Goal: Transaction & Acquisition: Obtain resource

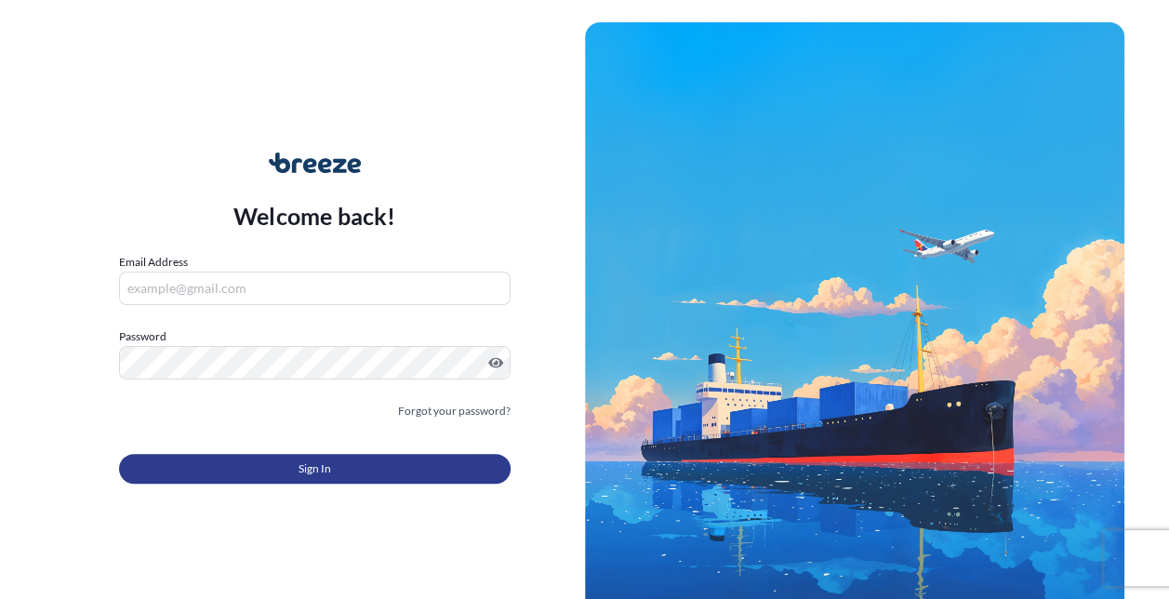
type input "[EMAIL_ADDRESS][PERSON_NAME][DOMAIN_NAME]"
click at [271, 469] on button "Sign In" at bounding box center [314, 469] width 391 height 30
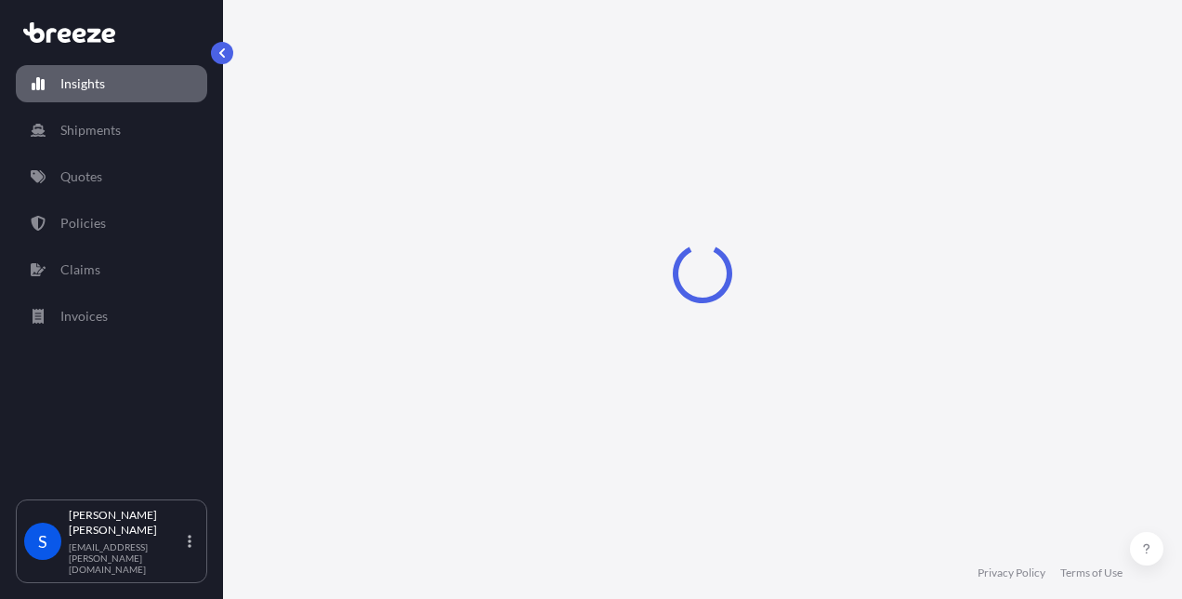
select select "2025"
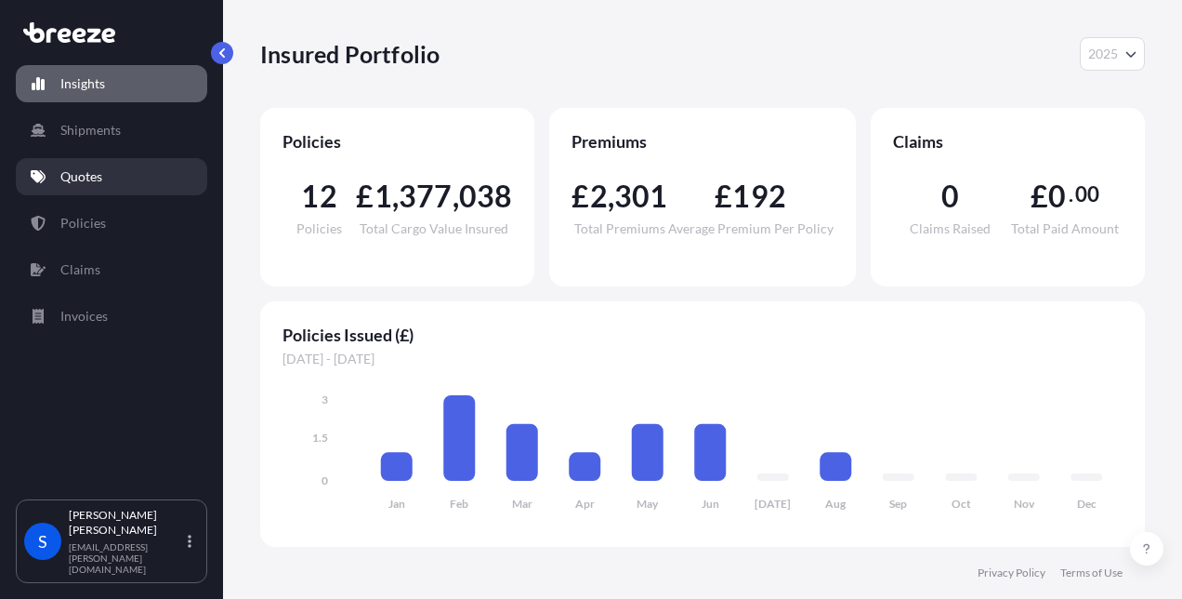
click at [90, 176] on p "Quotes" at bounding box center [81, 176] width 42 height 19
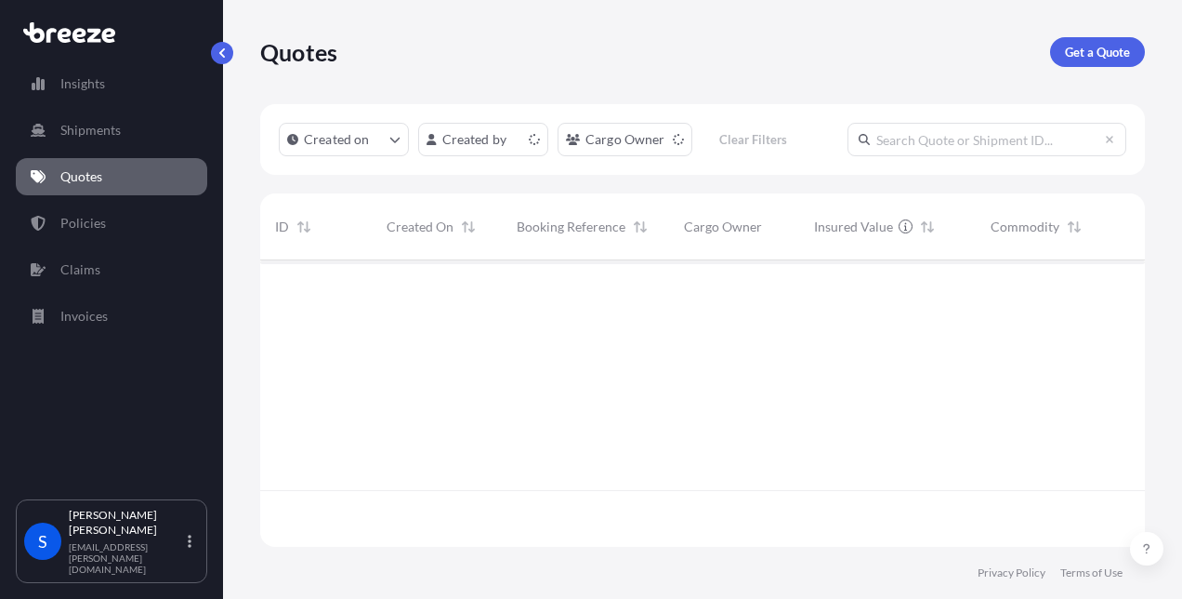
scroll to position [283, 870]
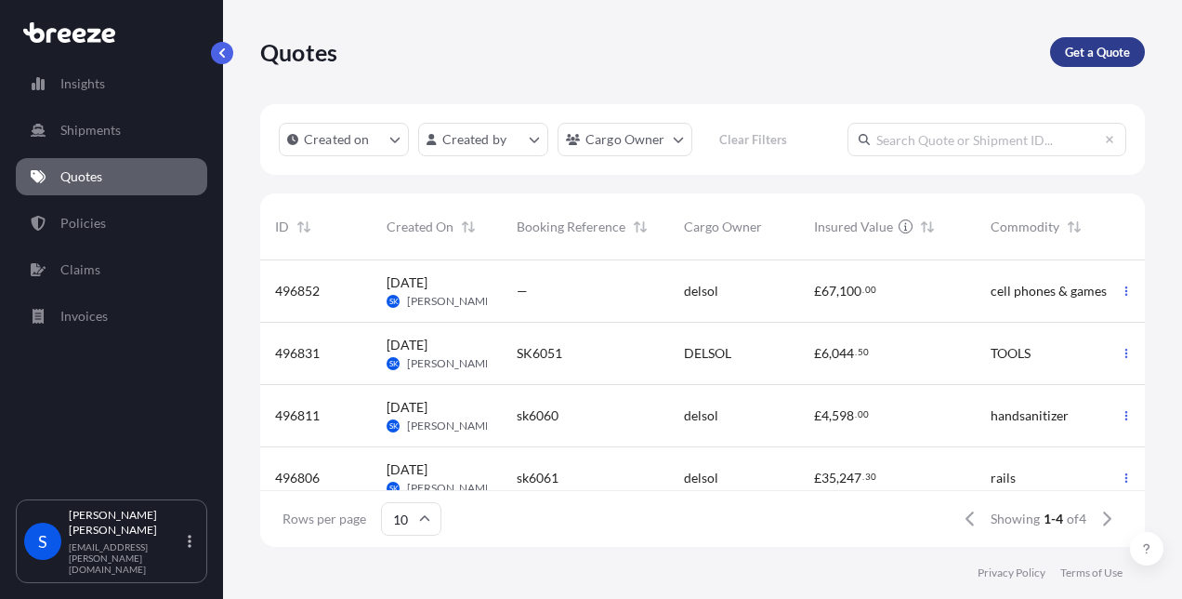
click at [1054, 49] on link "Get a Quote" at bounding box center [1097, 52] width 95 height 30
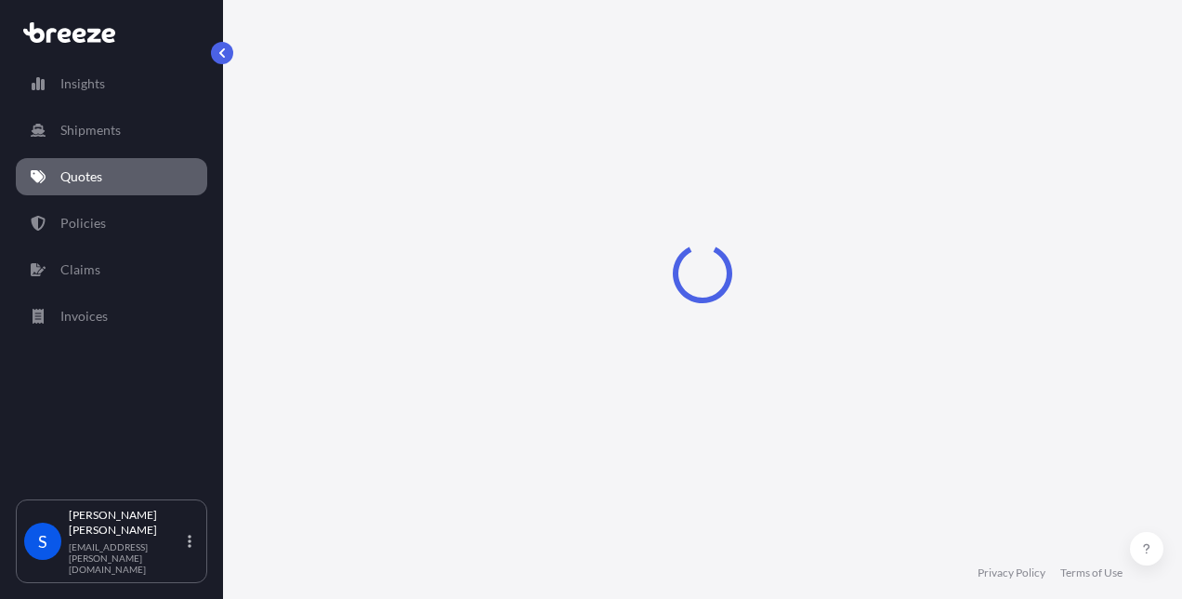
scroll to position [30, 0]
select select "Sea"
select select "1"
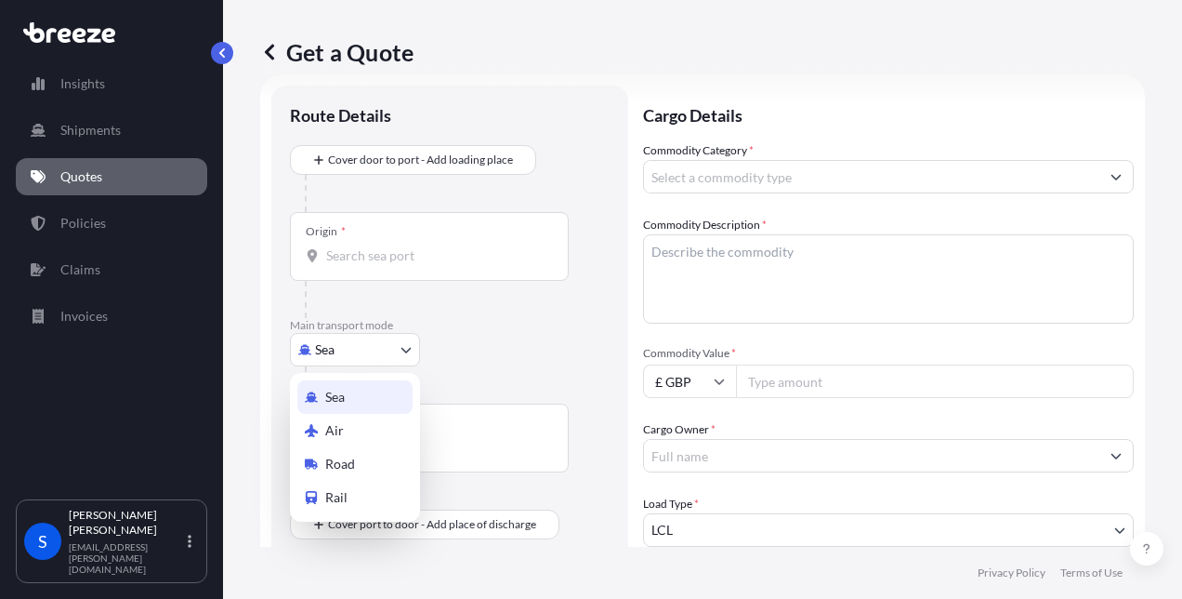
click at [360, 350] on body "Insights Shipments Quotes Policies Claims Invoices S [PERSON_NAME] [PERSON_NAME…" at bounding box center [591, 299] width 1182 height 599
click at [336, 431] on span "Air" at bounding box center [334, 430] width 19 height 19
select select "Air"
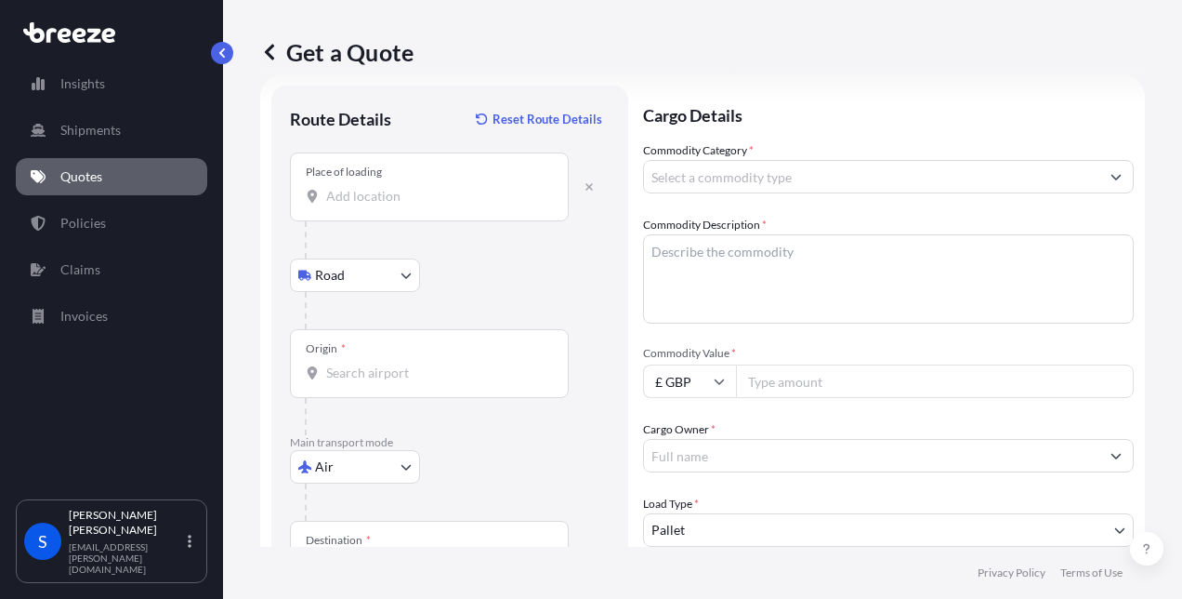
click at [345, 197] on input "Place of loading" at bounding box center [435, 196] width 219 height 19
type input "[STREET_ADDRESS]"
click at [344, 374] on input "Origin *" at bounding box center [435, 372] width 219 height 19
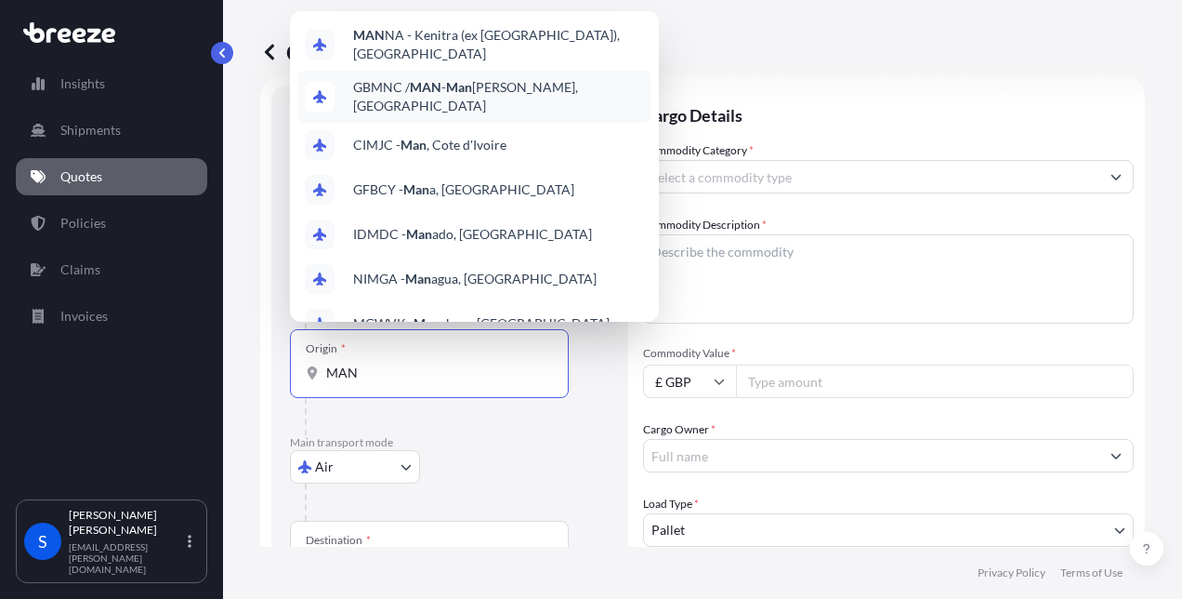
click at [394, 84] on span "GBMNC / MAN - Man [PERSON_NAME], [GEOGRAPHIC_DATA]" at bounding box center [498, 96] width 291 height 37
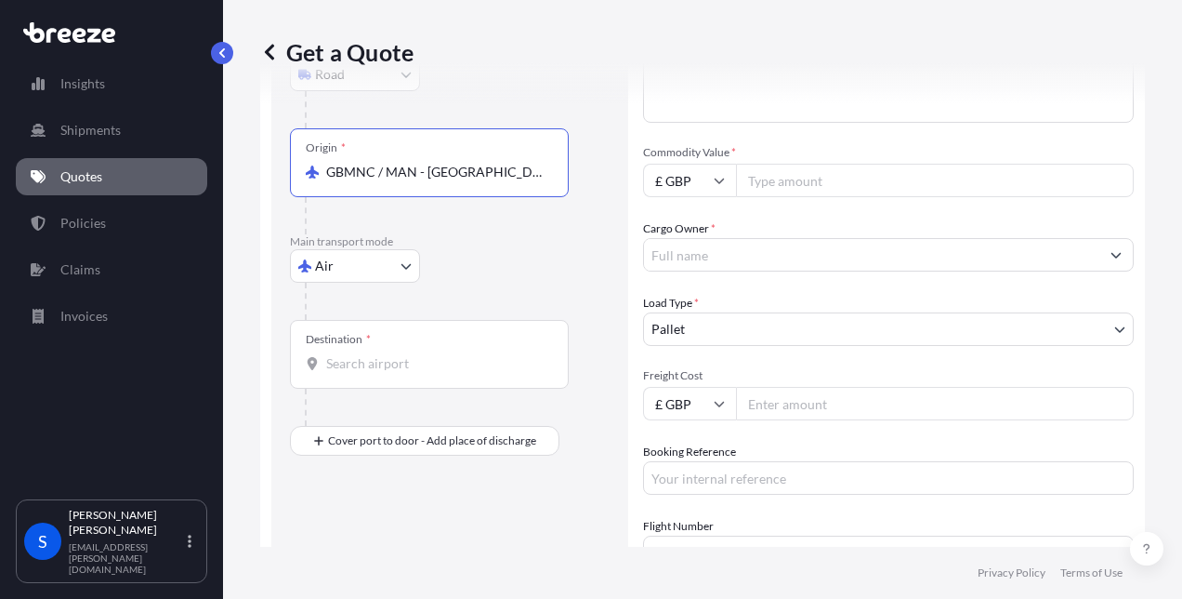
scroll to position [259, 0]
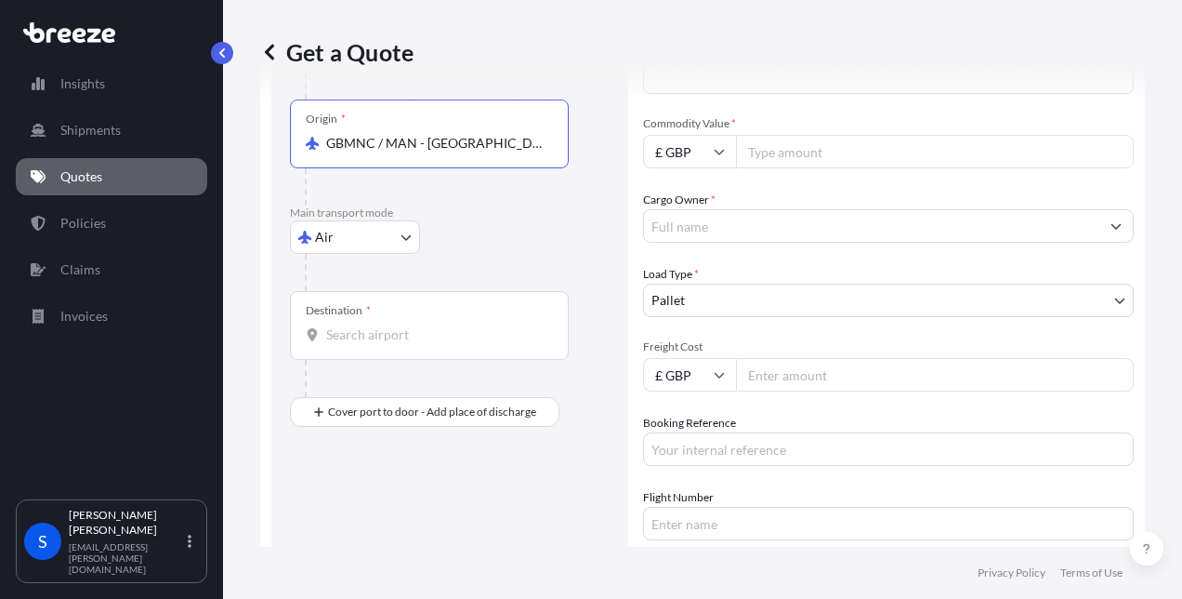
type input "GBMNC / MAN - [GEOGRAPHIC_DATA], [GEOGRAPHIC_DATA]"
click at [348, 332] on input "Destination *" at bounding box center [435, 334] width 219 height 19
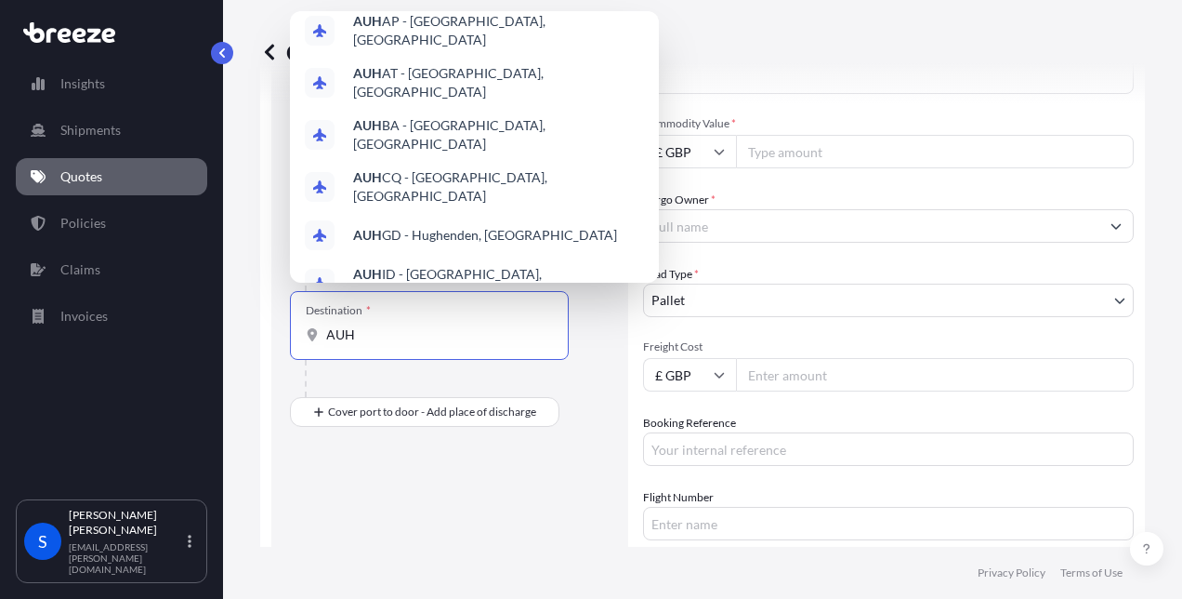
scroll to position [0, 0]
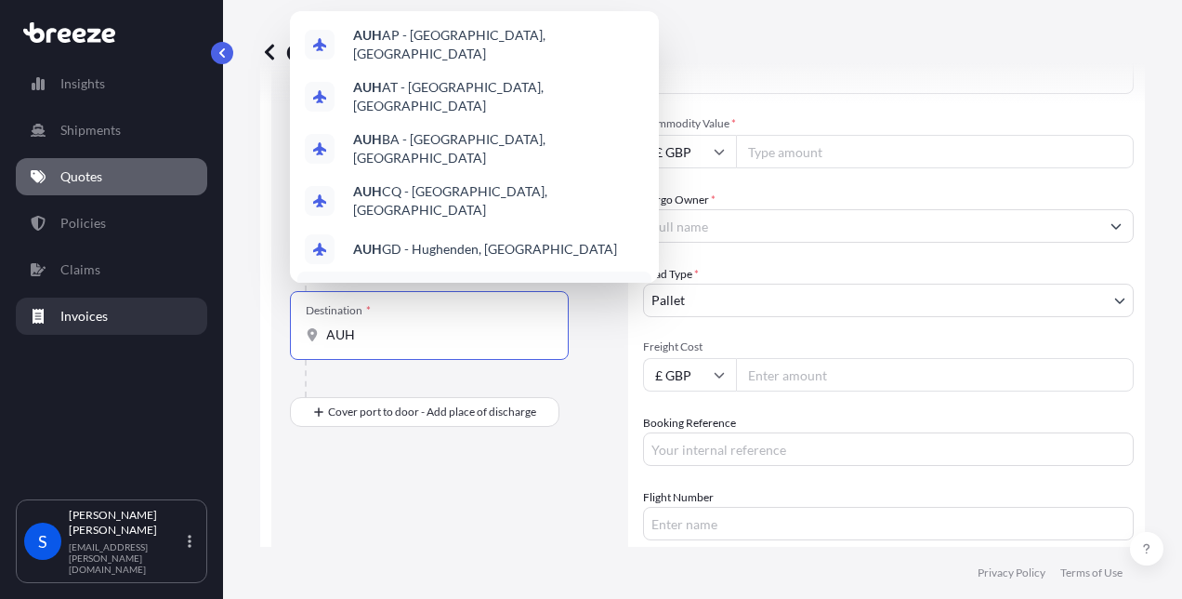
drag, startPoint x: 369, startPoint y: 340, endPoint x: 187, endPoint y: 330, distance: 182.5
click at [187, 330] on div "Insights Shipments Quotes Policies Claims Invoices S [PERSON_NAME] [PERSON_NAME…" at bounding box center [591, 299] width 1182 height 599
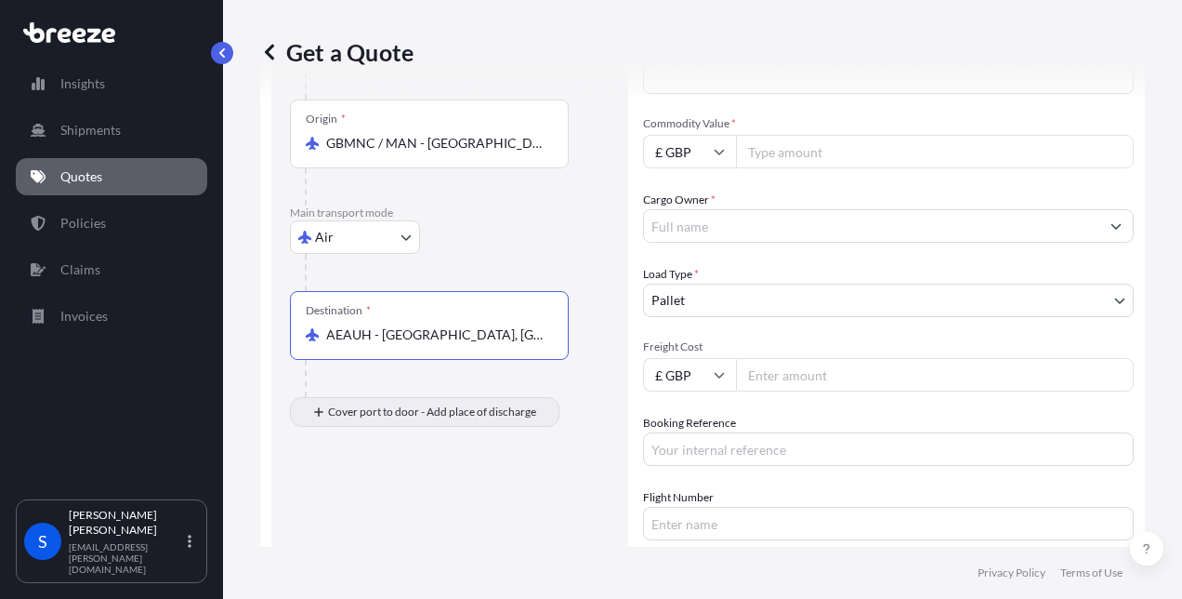
type input "AEAUH - [GEOGRAPHIC_DATA], [GEOGRAPHIC_DATA]"
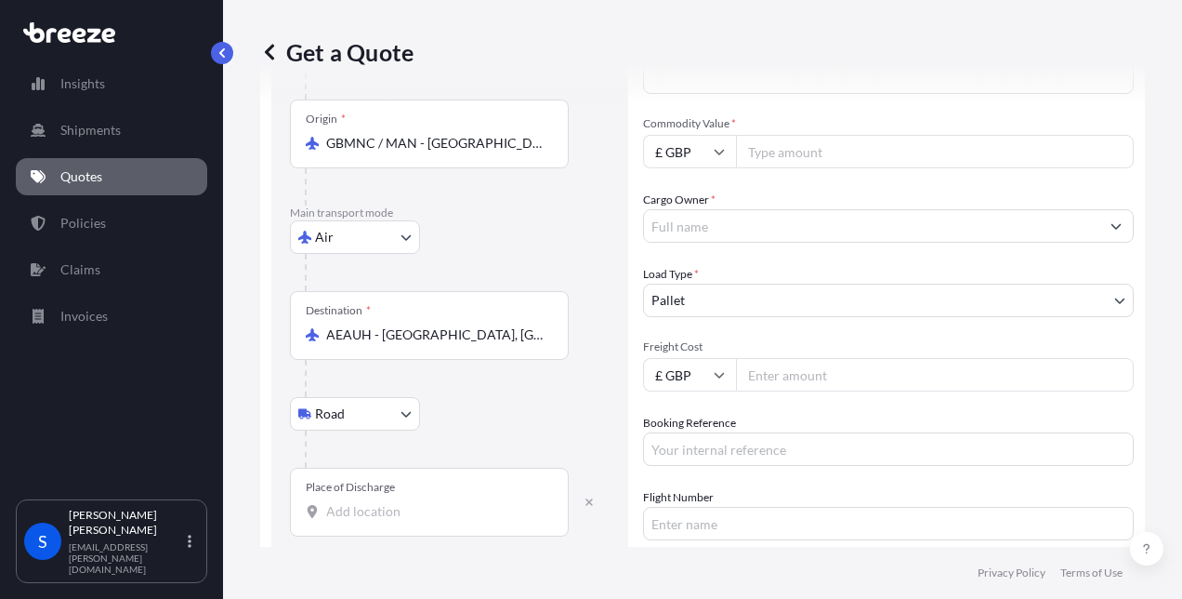
click at [370, 522] on div "Place of Discharge" at bounding box center [429, 502] width 279 height 69
click at [370, 521] on input "Place of Discharge" at bounding box center [435, 511] width 219 height 19
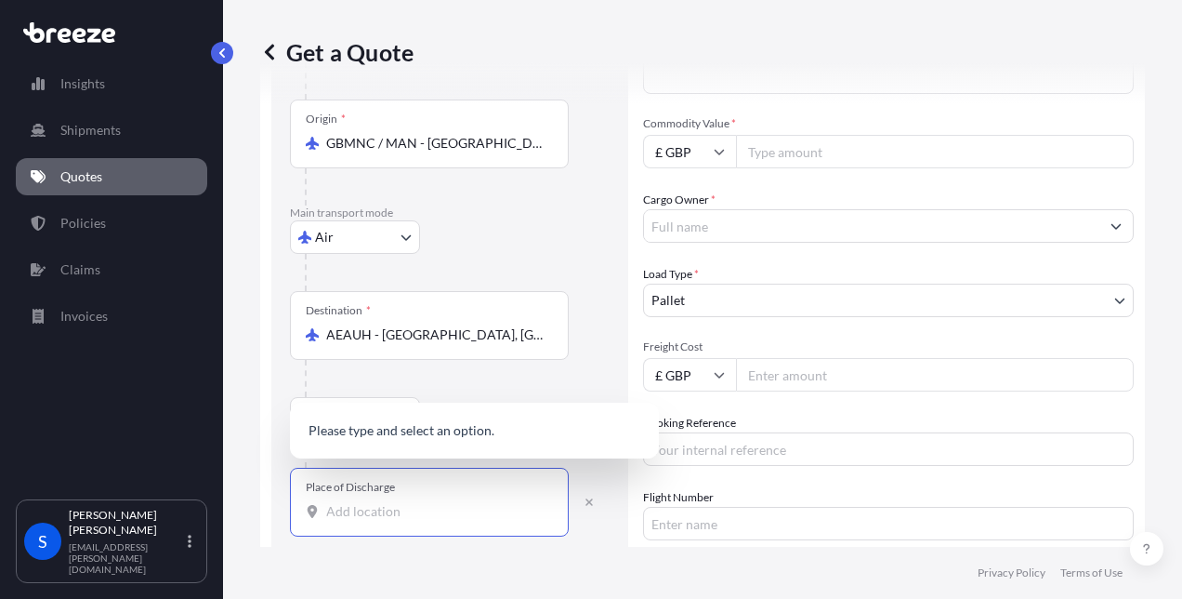
type input "M"
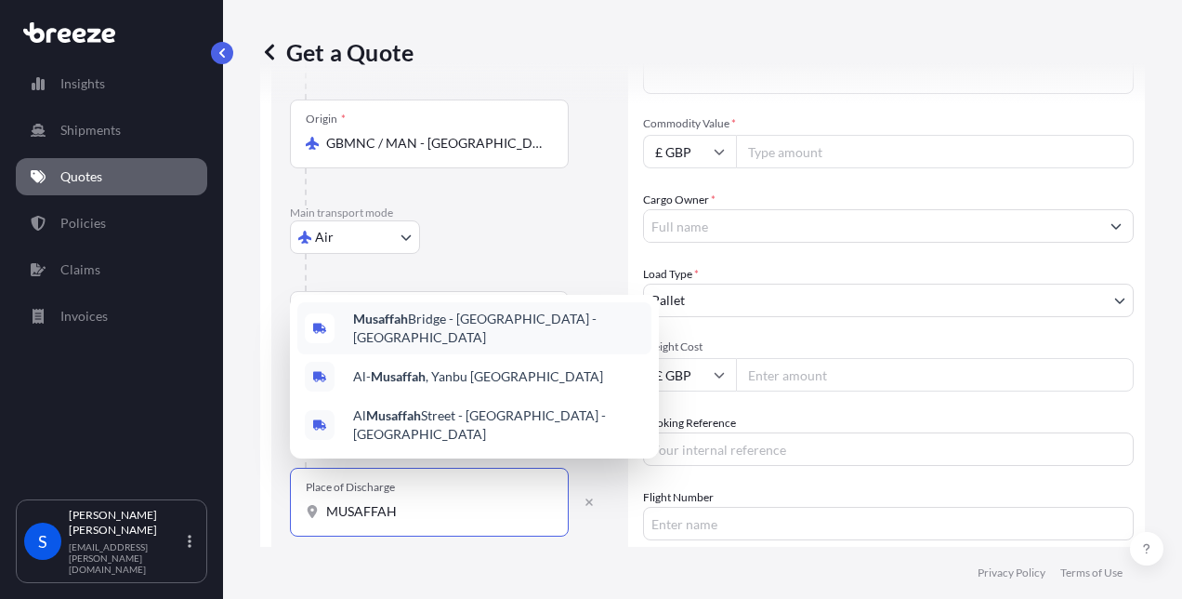
click at [384, 312] on b "Musaffah" at bounding box center [380, 318] width 55 height 16
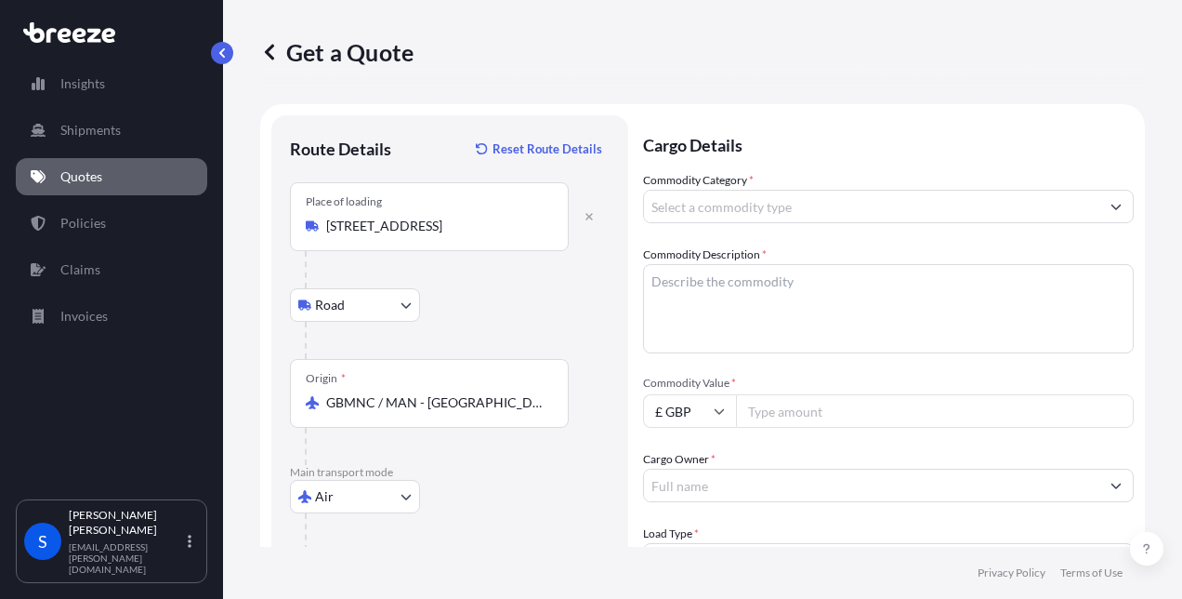
type input "[GEOGRAPHIC_DATA] - [GEOGRAPHIC_DATA] - [GEOGRAPHIC_DATA]"
click at [759, 203] on input "Commodity Category *" at bounding box center [872, 206] width 456 height 33
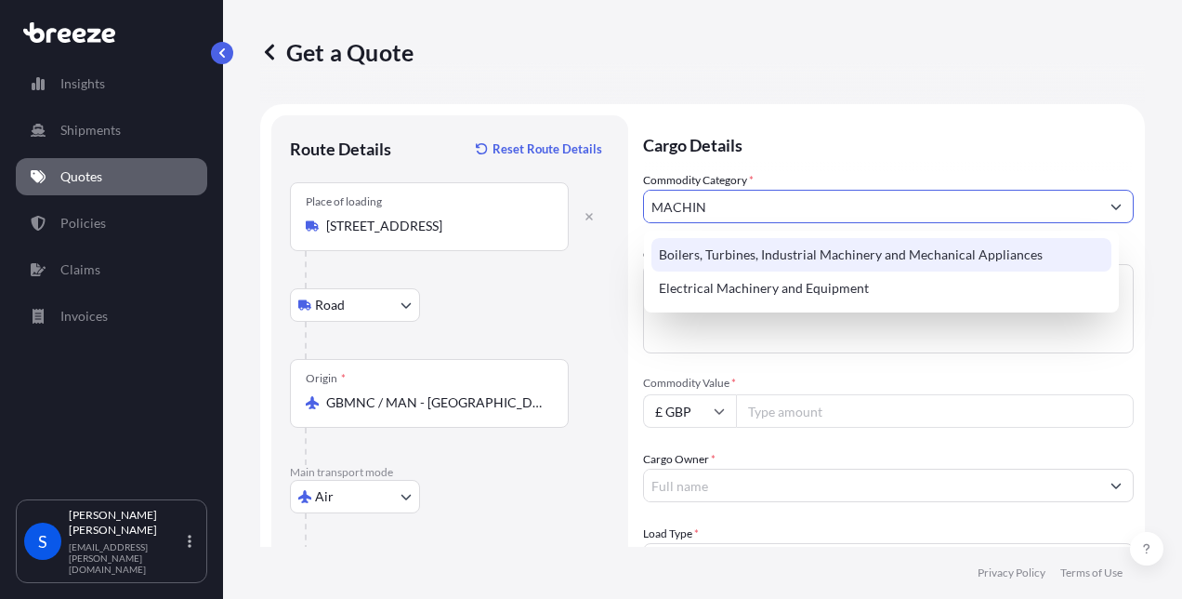
click at [759, 255] on div "Boilers, Turbines, Industrial Machinery and Mechanical Appliances" at bounding box center [882, 254] width 460 height 33
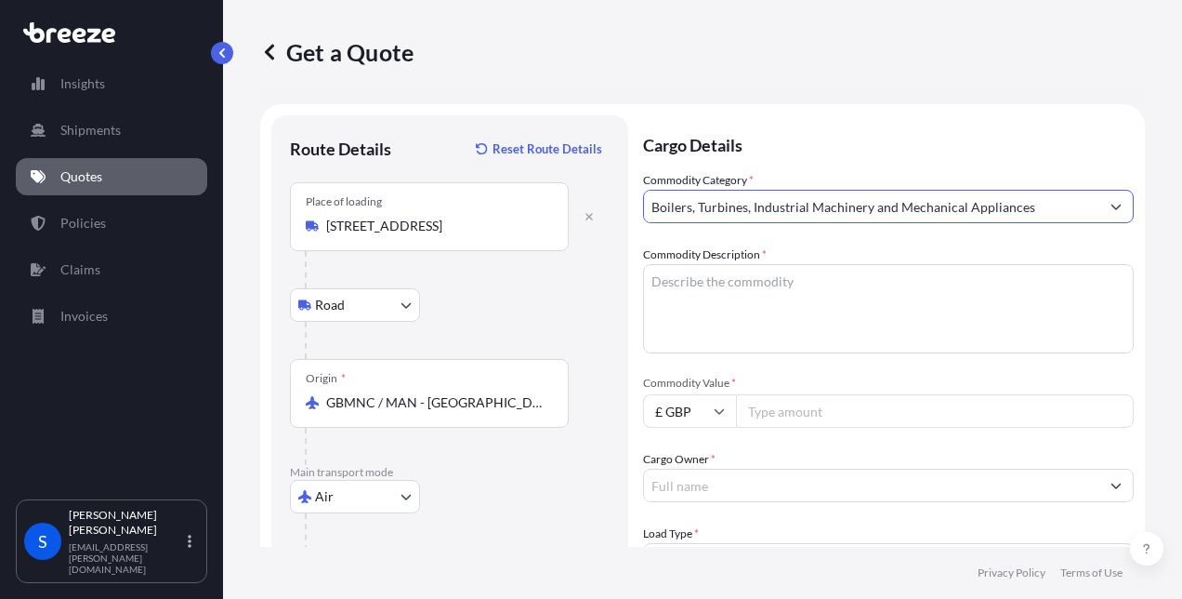
type input "Boilers, Turbines, Industrial Machinery and Mechanical Appliances"
click at [705, 290] on textarea "Commodity Description *" at bounding box center [888, 308] width 491 height 89
click at [684, 279] on textarea "Commodity Description *" at bounding box center [888, 308] width 491 height 89
paste textarea "[PERSON_NAME]/Drilling Machine"
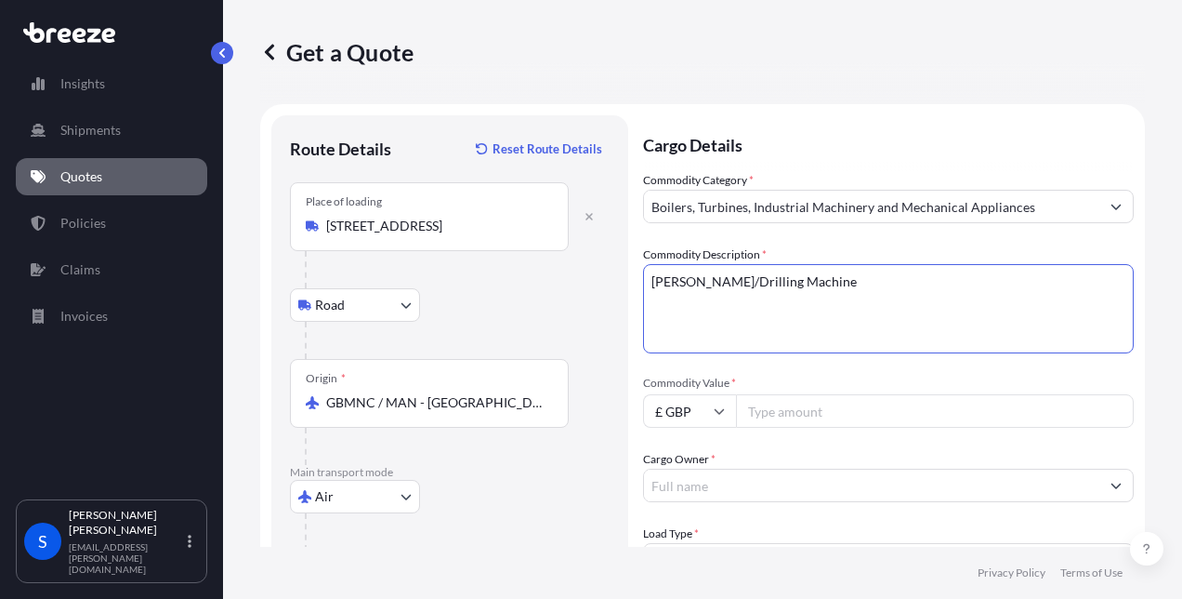
type textarea "[PERSON_NAME]/Drilling Machine"
type input "15000"
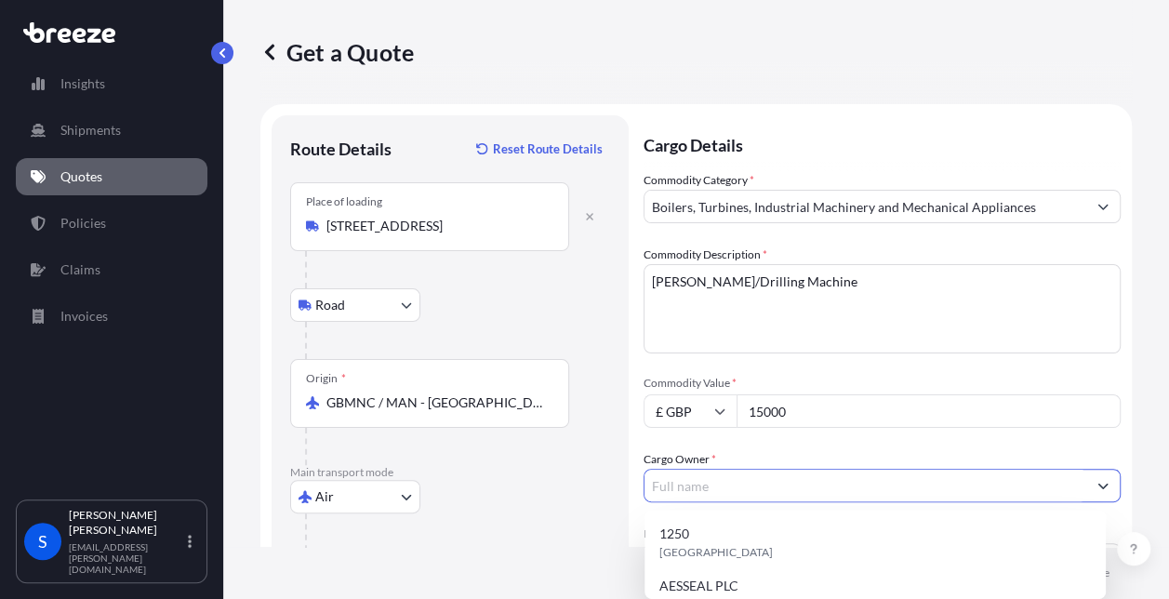
click at [775, 489] on input "Cargo Owner *" at bounding box center [865, 485] width 442 height 33
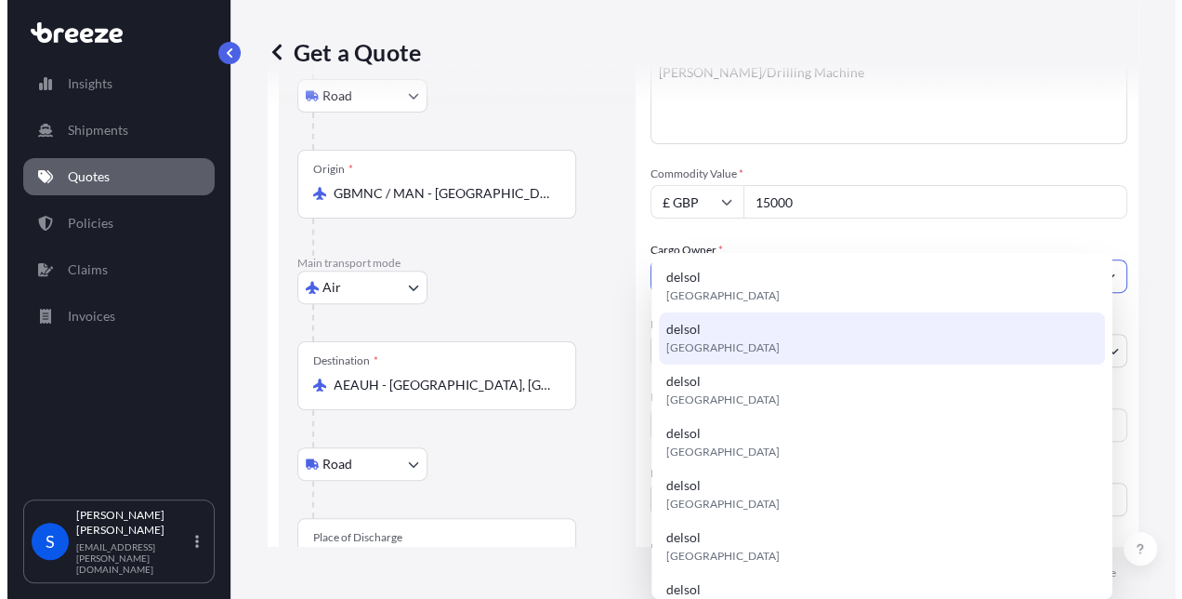
scroll to position [270, 0]
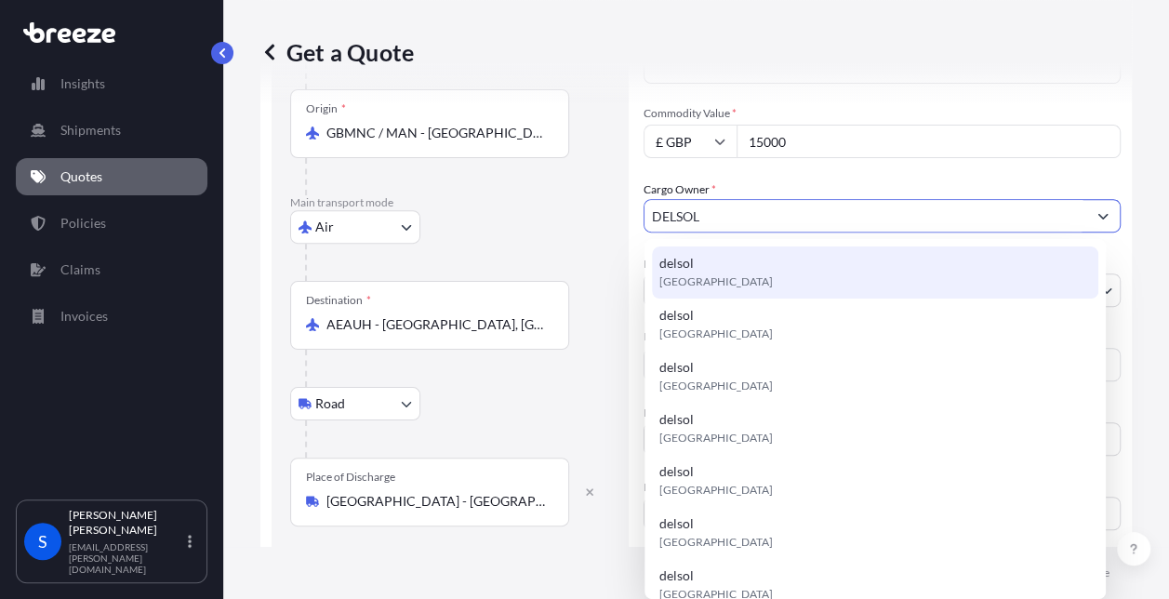
click at [679, 262] on span "delsol" at bounding box center [676, 263] width 34 height 19
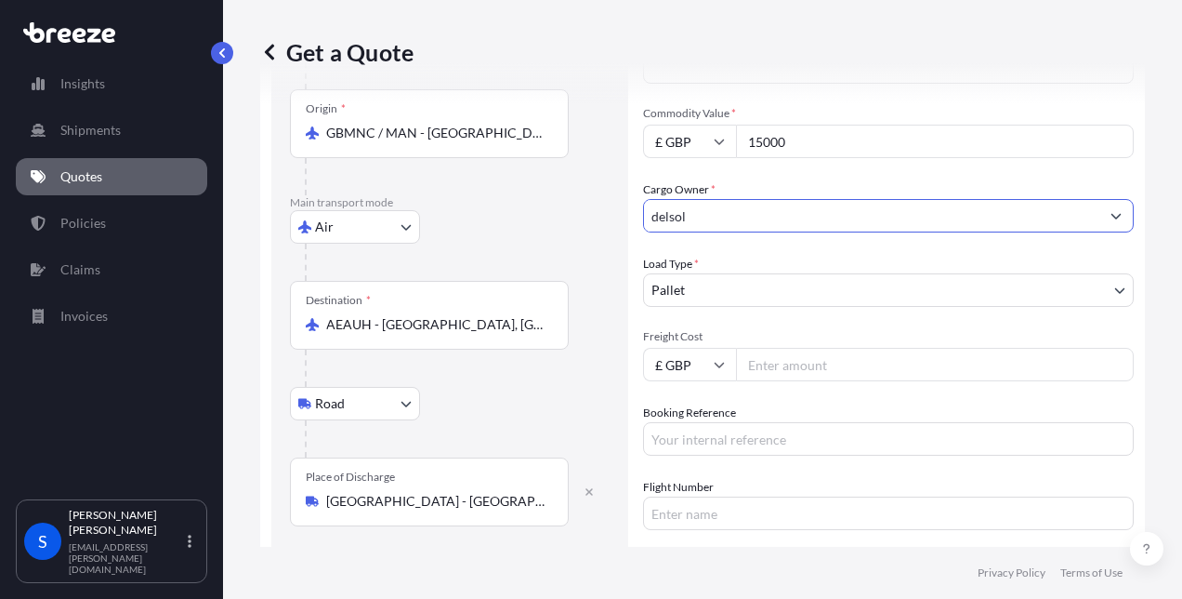
type input "delsol"
click at [769, 357] on input "Freight Cost" at bounding box center [935, 364] width 398 height 33
type input "2427"
click at [686, 429] on input "Booking Reference" at bounding box center [888, 438] width 491 height 33
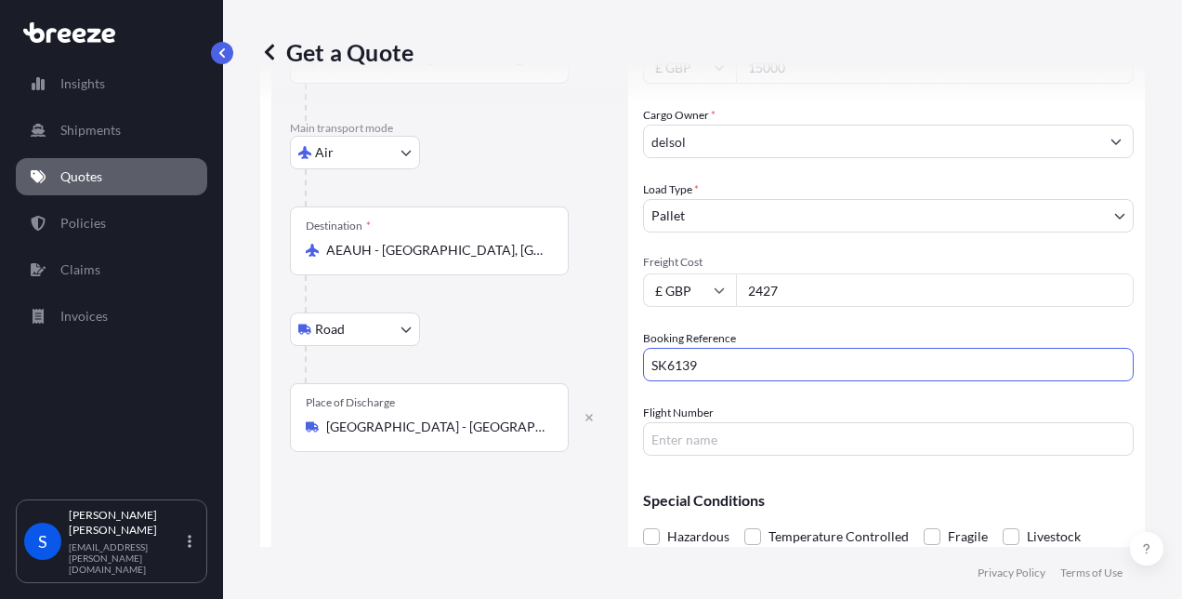
scroll to position [424, 0]
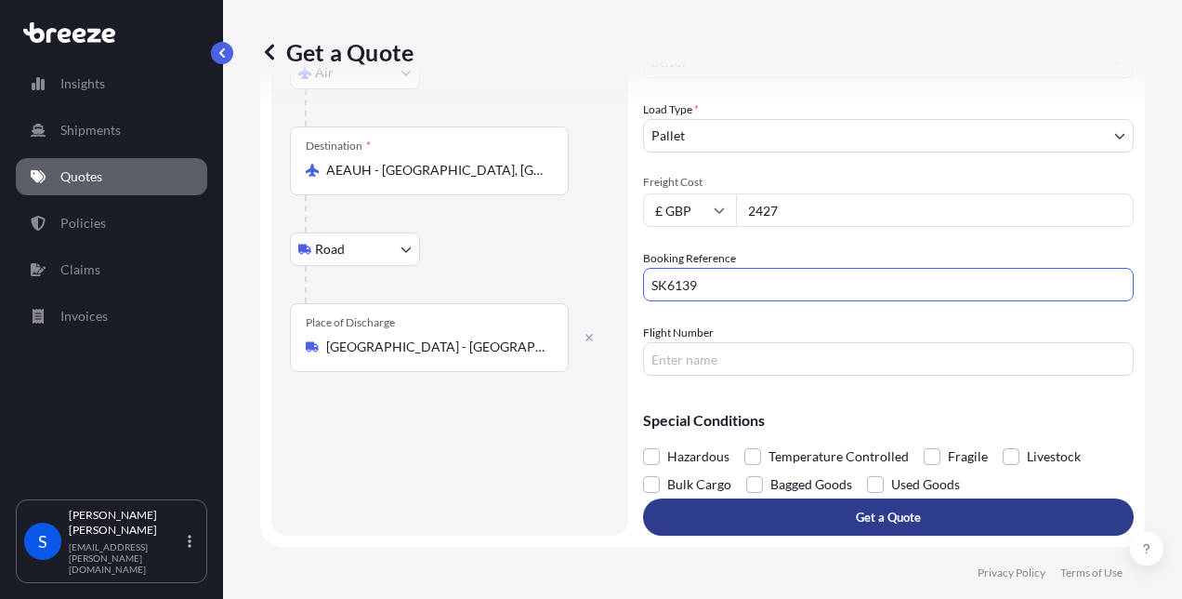
type input "SK6139"
click at [833, 514] on button "Get a Quote" at bounding box center [888, 516] width 491 height 37
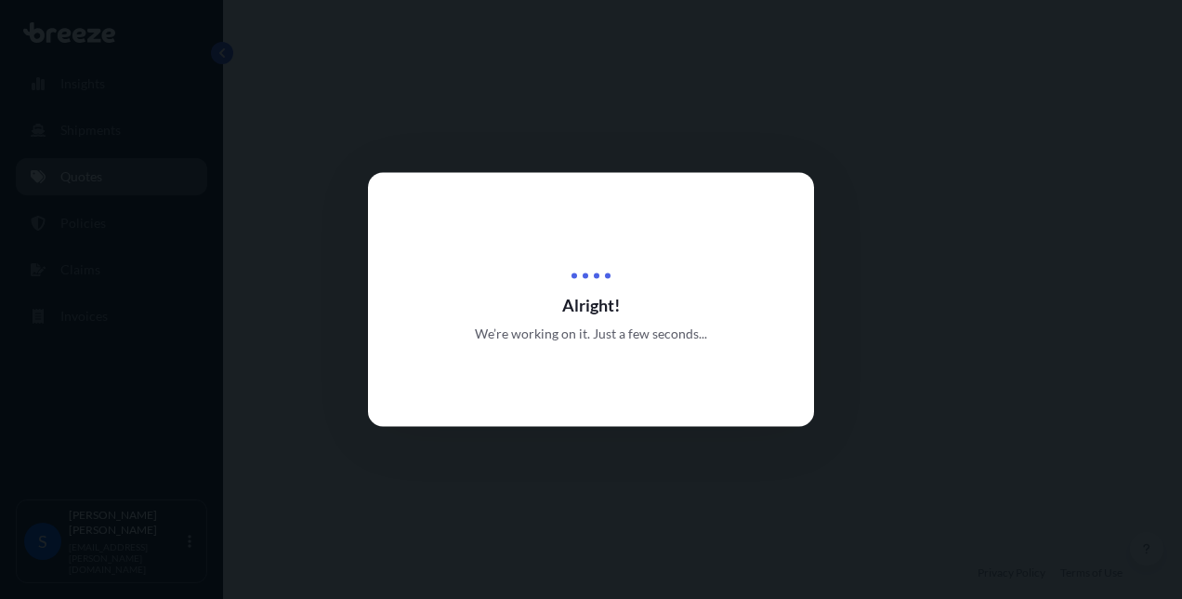
select select "Road"
select select "Air"
select select "Road"
select select "1"
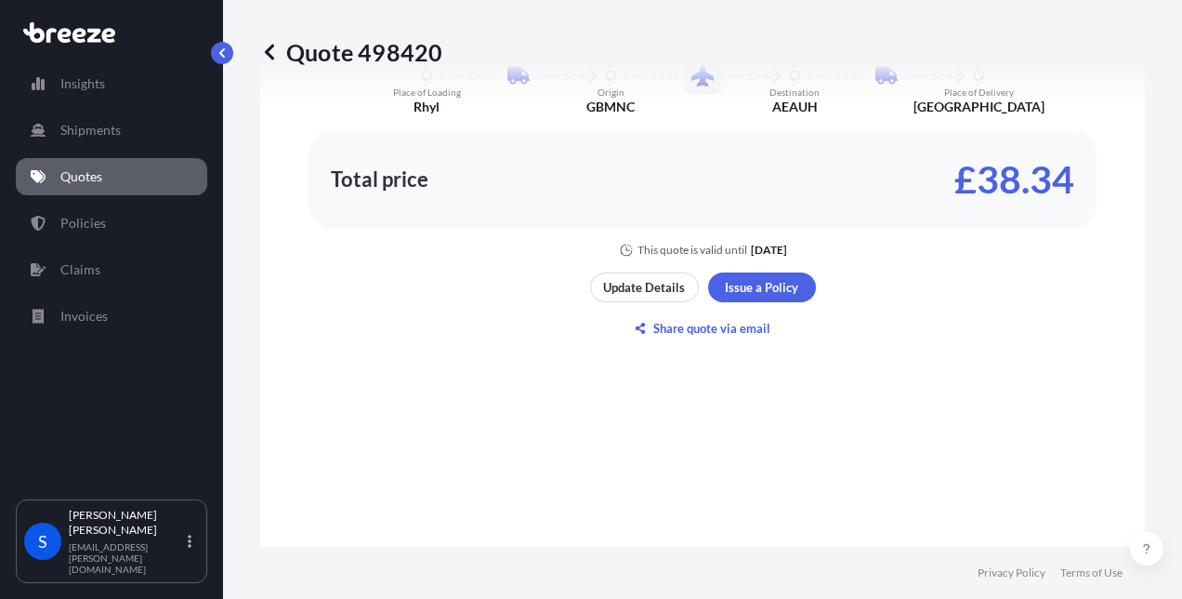
scroll to position [1577, 0]
